Goal: Information Seeking & Learning: Learn about a topic

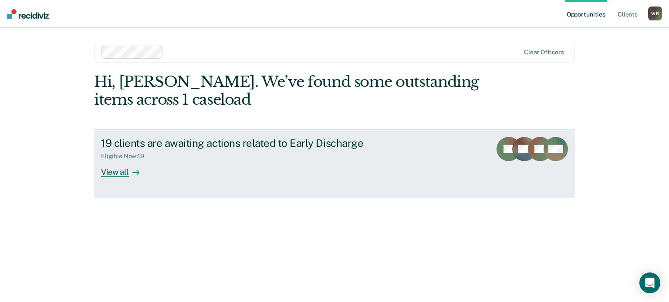
click at [138, 174] on icon at bounding box center [135, 172] width 7 height 7
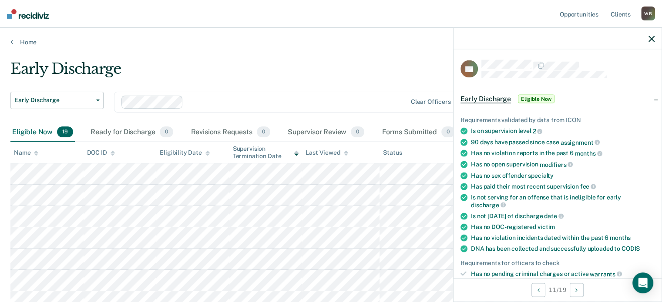
click at [283, 62] on div "Early Discharge" at bounding box center [258, 72] width 497 height 25
